Goal: Find specific page/section: Find specific page/section

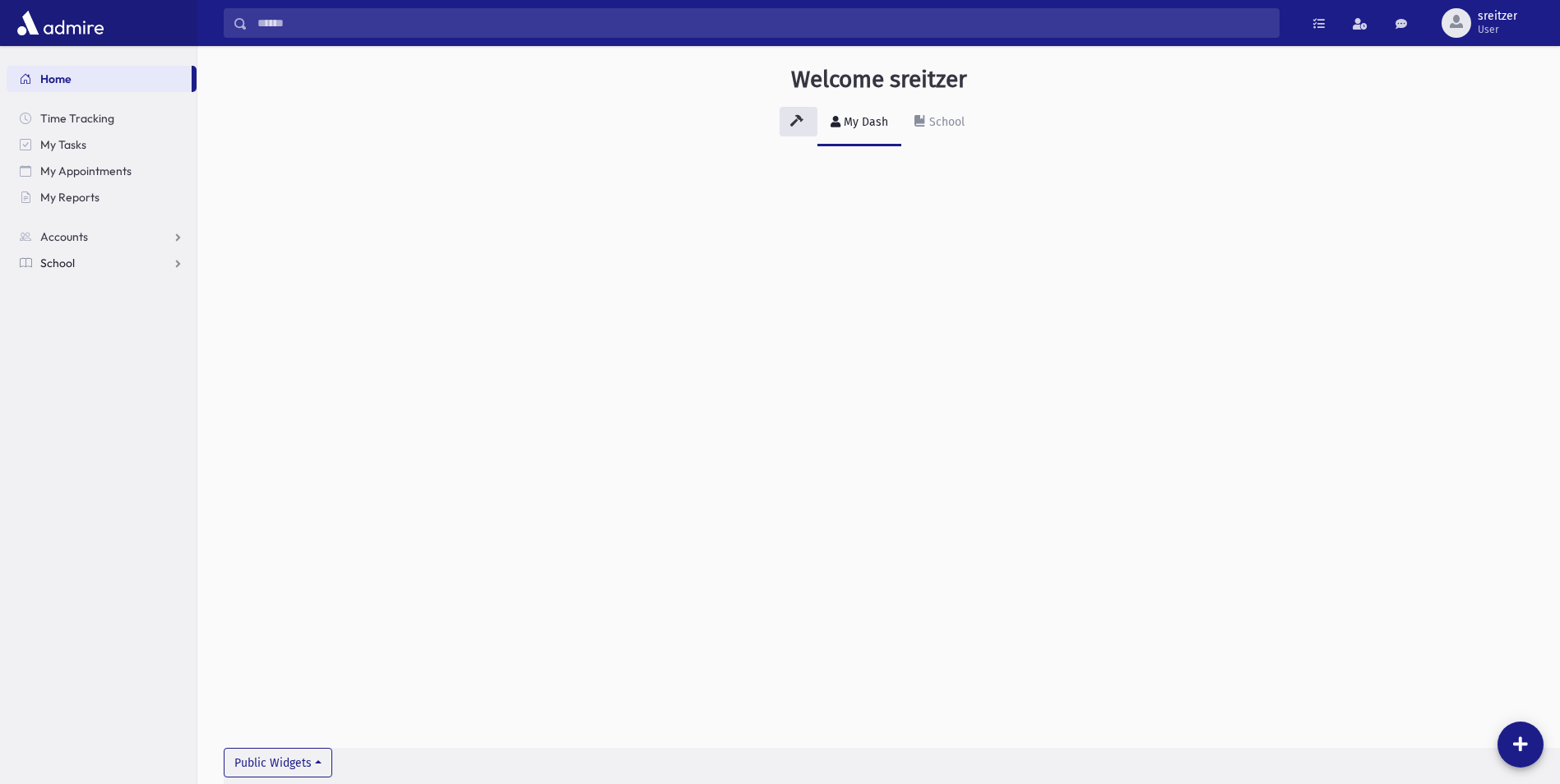
click at [62, 265] on span "School" at bounding box center [57, 263] width 34 height 14
click at [58, 242] on span "Accounts" at bounding box center [64, 236] width 48 height 14
click at [71, 286] on span "Contact Logs" at bounding box center [84, 289] width 69 height 14
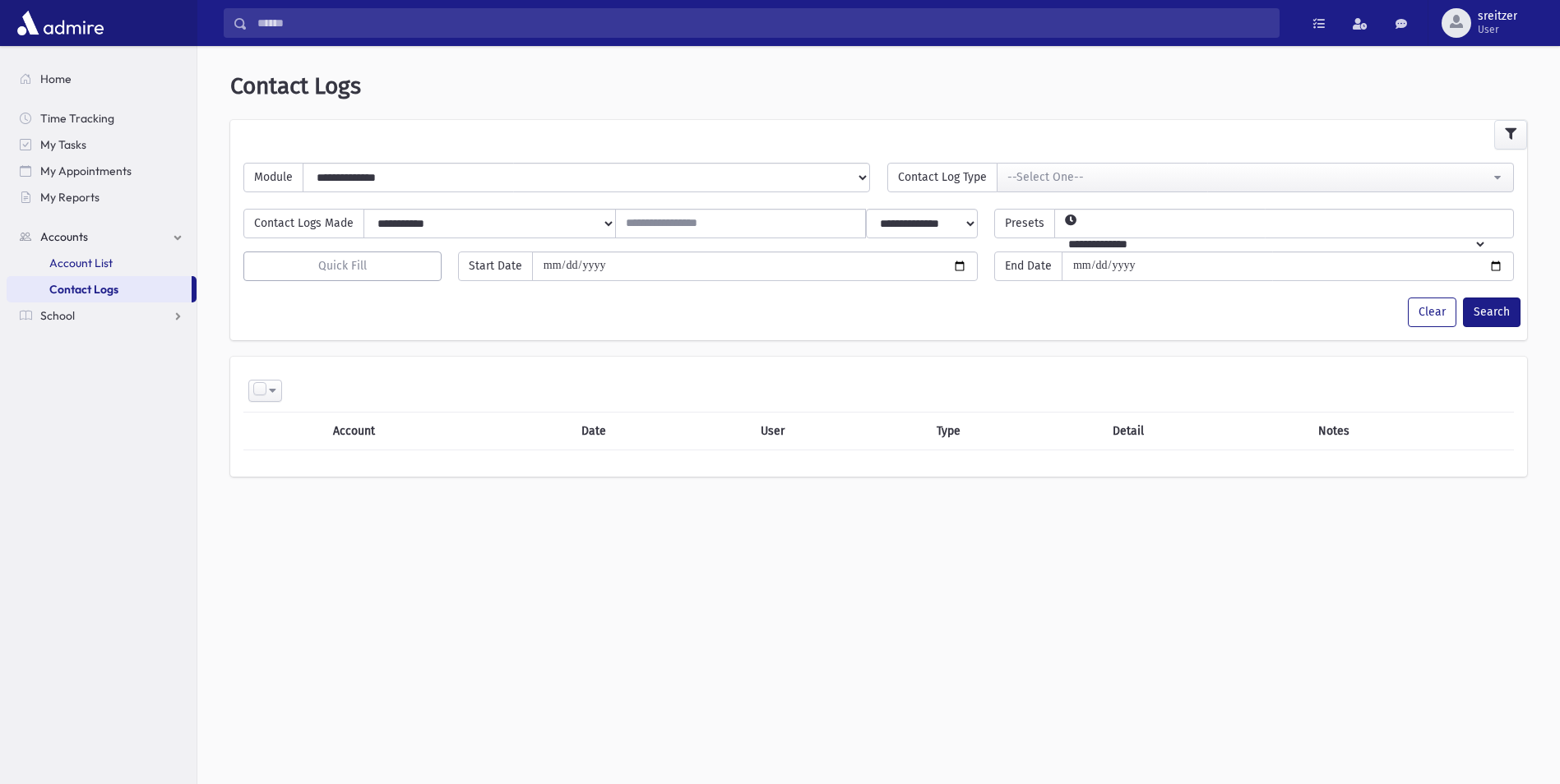
click at [89, 265] on span "Account List" at bounding box center [81, 263] width 63 height 14
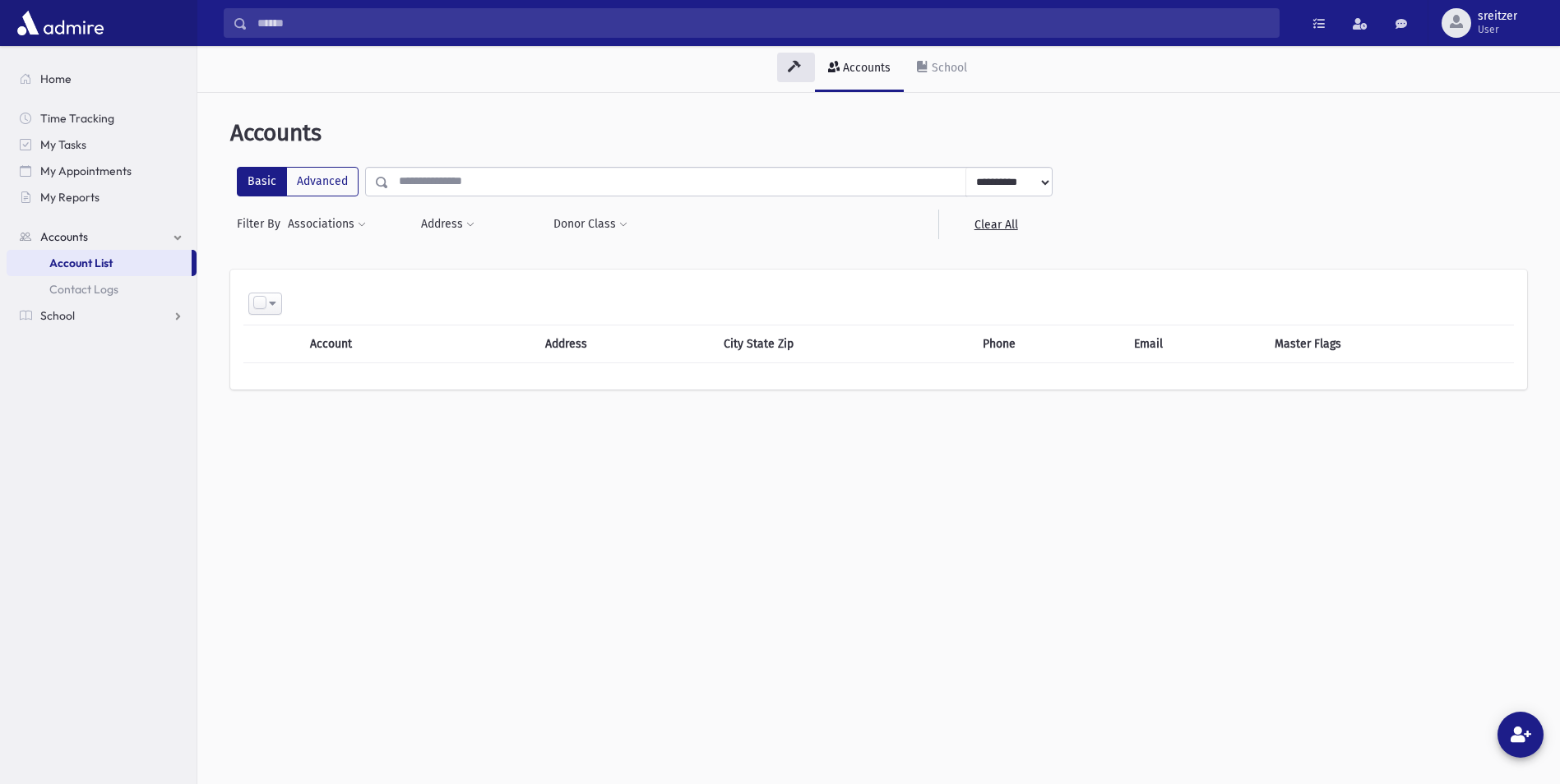
click at [438, 172] on input "text" at bounding box center [677, 181] width 577 height 30
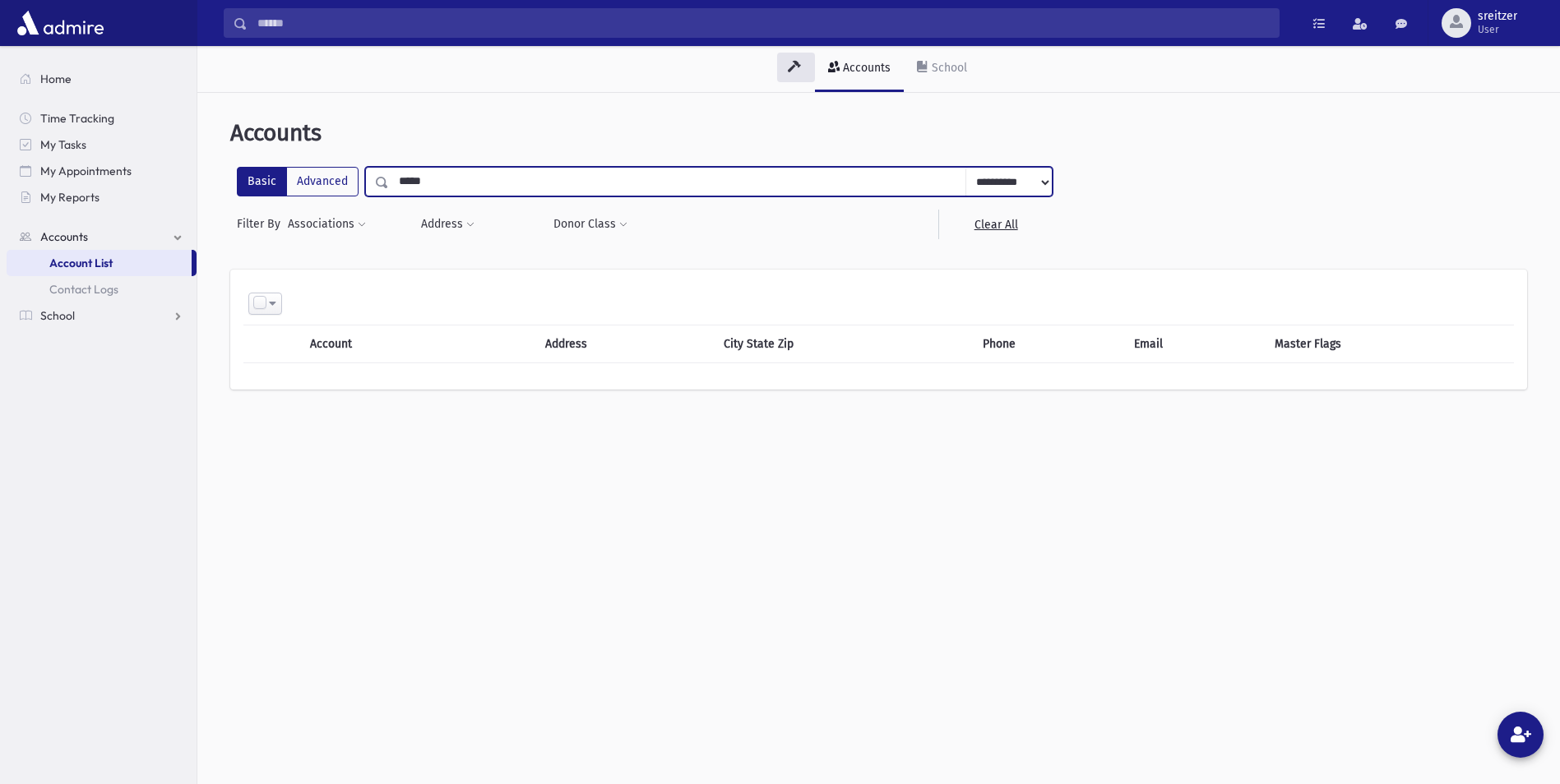
type input "*****"
